Goal: Find specific page/section: Find specific page/section

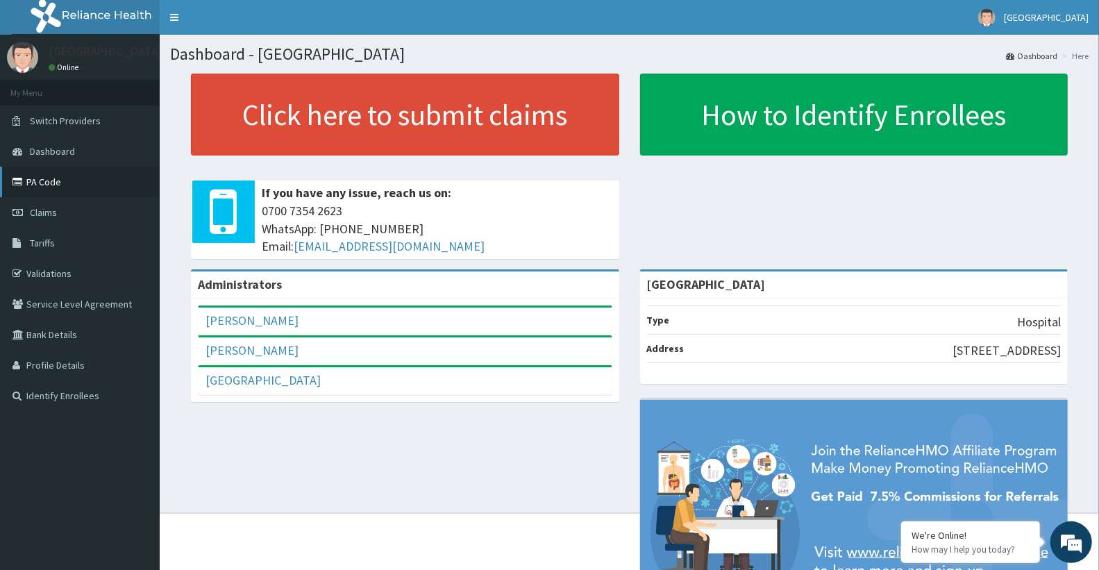
click at [87, 179] on link "PA Code" at bounding box center [80, 182] width 160 height 31
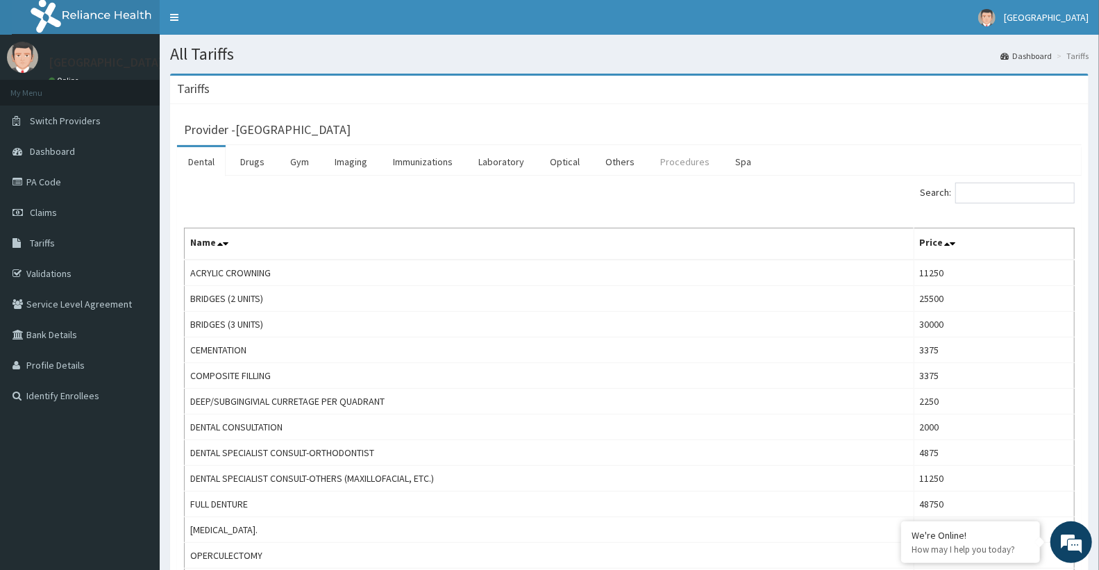
click at [685, 160] on link "Procedures" at bounding box center [684, 161] width 71 height 29
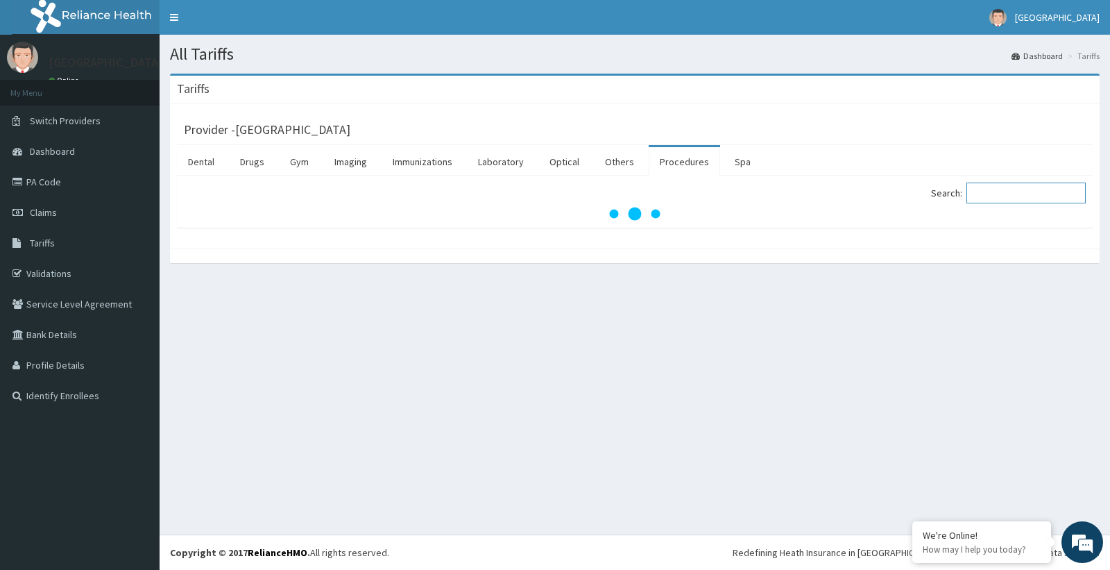
click at [1031, 197] on input "Search:" at bounding box center [1026, 193] width 119 height 21
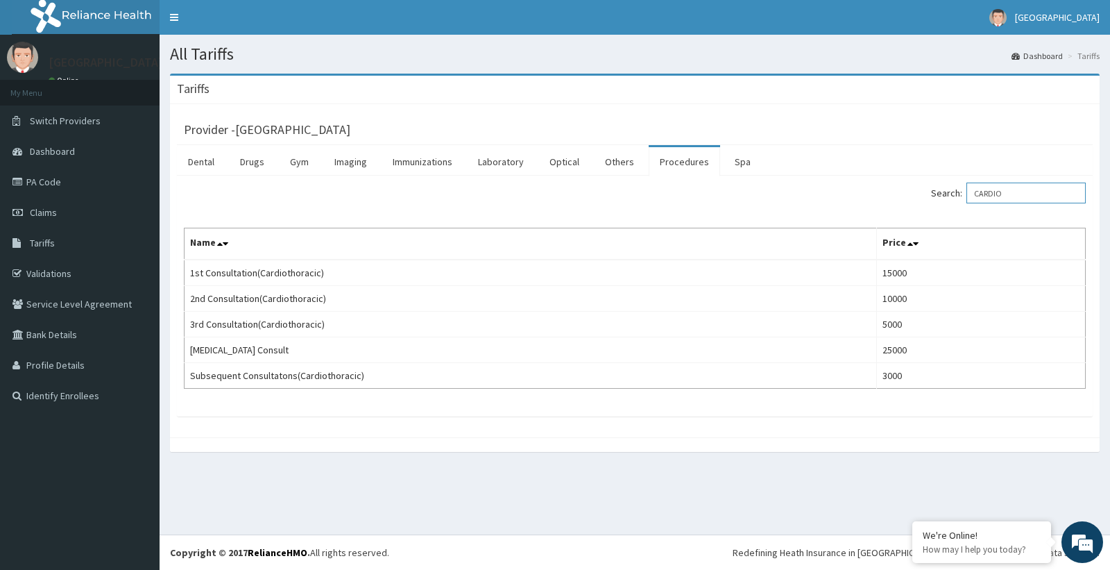
type input "CARDIO"
